Goal: Use online tool/utility: Utilize a website feature to perform a specific function

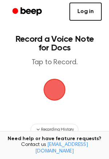
click at [91, 15] on link "Log in" at bounding box center [85, 12] width 32 height 18
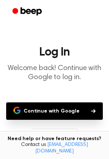
click at [83, 115] on button "Continue with Google" at bounding box center [54, 110] width 97 height 17
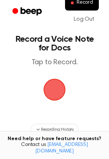
click at [52, 92] on span "button" at bounding box center [54, 90] width 20 height 20
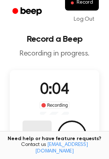
click at [34, 128] on button "Delete" at bounding box center [37, 135] width 29 height 29
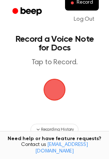
click at [58, 92] on span "button" at bounding box center [54, 90] width 20 height 20
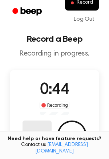
click at [26, 130] on button "Delete" at bounding box center [37, 135] width 29 height 29
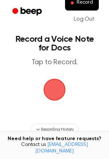
click at [51, 86] on span "button" at bounding box center [54, 90] width 20 height 20
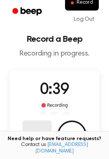
click at [41, 128] on button "Delete" at bounding box center [37, 135] width 29 height 29
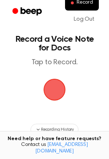
click at [56, 97] on span "button" at bounding box center [54, 90] width 20 height 20
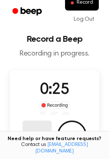
click at [43, 129] on button "Delete" at bounding box center [37, 135] width 29 height 29
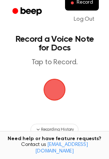
click at [58, 95] on span "button" at bounding box center [54, 90] width 20 height 20
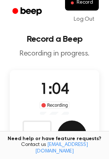
click at [75, 128] on button "Save" at bounding box center [71, 135] width 29 height 29
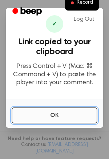
click at [59, 114] on button "OK" at bounding box center [55, 116] width 86 height 16
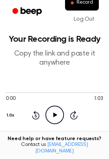
click at [52, 113] on icon "Play Audio" at bounding box center [54, 115] width 19 height 19
click at [76, 116] on icon "Skip 5 seconds" at bounding box center [74, 114] width 8 height 9
click at [50, 117] on icon "Pause Audio" at bounding box center [54, 115] width 19 height 19
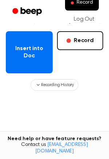
scroll to position [147, 0]
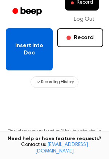
click at [45, 52] on button "Insert into Doc" at bounding box center [29, 49] width 47 height 42
click at [47, 45] on button "Insert into Doc" at bounding box center [29, 49] width 47 height 42
click at [33, 48] on button "Insert into Doc" at bounding box center [29, 49] width 47 height 42
click at [34, 35] on button "Insert into Doc" at bounding box center [29, 49] width 47 height 42
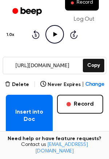
scroll to position [81, 0]
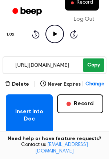
click at [95, 67] on button "Copy" at bounding box center [93, 65] width 21 height 13
